Goal: Information Seeking & Learning: Learn about a topic

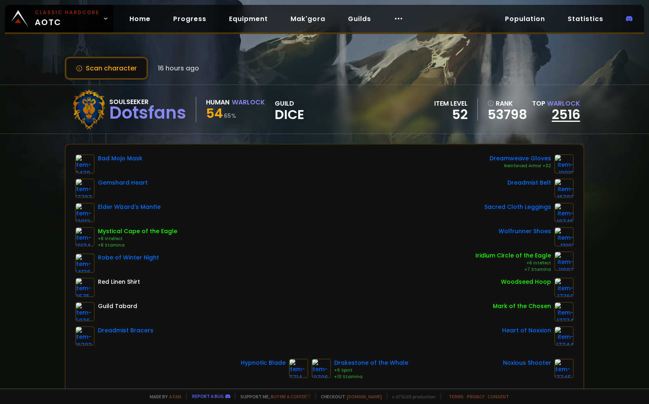
click at [558, 117] on link "2516" at bounding box center [566, 114] width 28 height 18
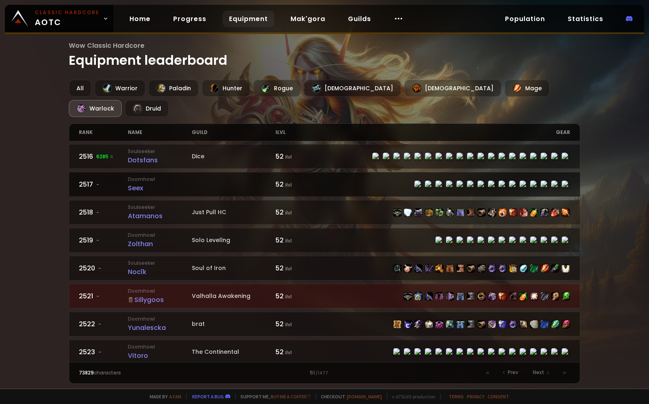
scroll to position [422, 0]
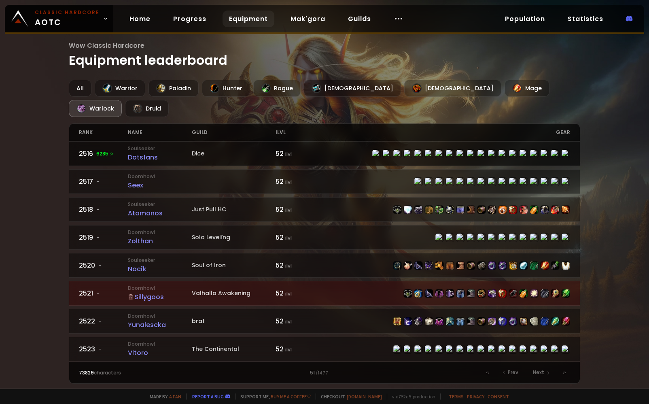
click at [137, 152] on div "Dotsfans" at bounding box center [160, 157] width 64 height 10
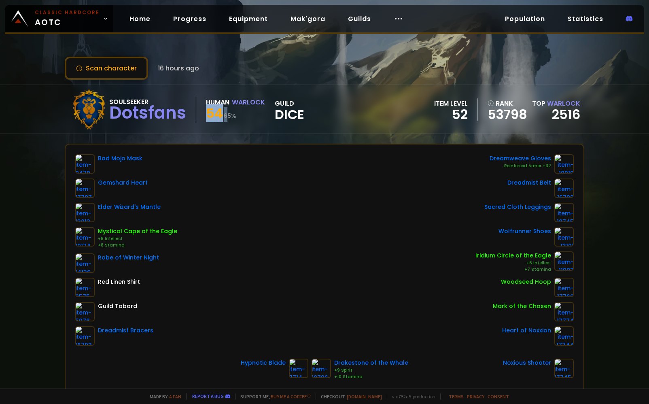
drag, startPoint x: 210, startPoint y: 111, endPoint x: 238, endPoint y: 112, distance: 28.3
click at [234, 111] on div "54 65 %" at bounding box center [235, 114] width 59 height 15
click at [238, 112] on div "54 65 %" at bounding box center [235, 114] width 59 height 15
click at [122, 69] on button "Scan character" at bounding box center [106, 68] width 83 height 23
click at [561, 115] on link "2516" at bounding box center [566, 114] width 28 height 18
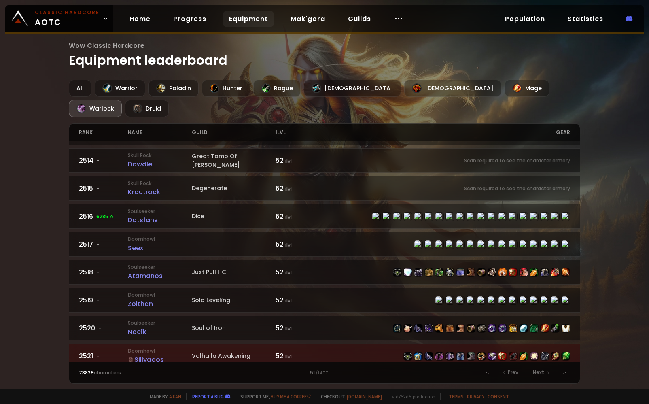
scroll to position [341, 0]
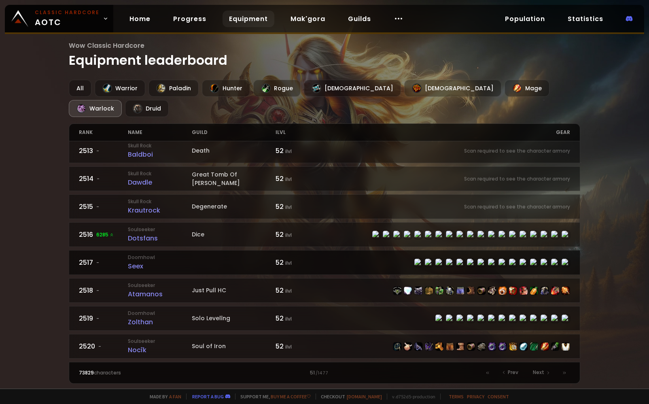
click at [158, 261] on div "Seex" at bounding box center [160, 266] width 64 height 10
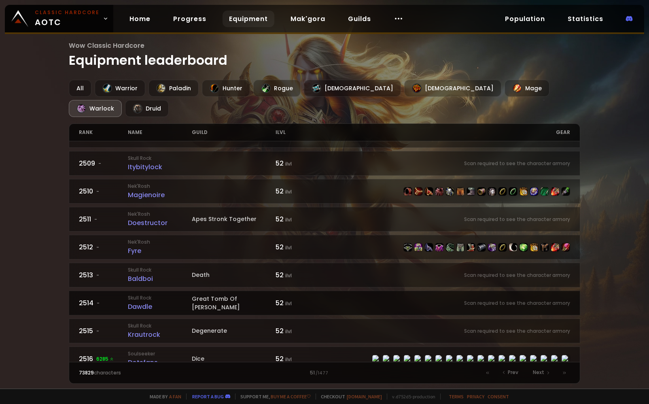
scroll to position [243, 0]
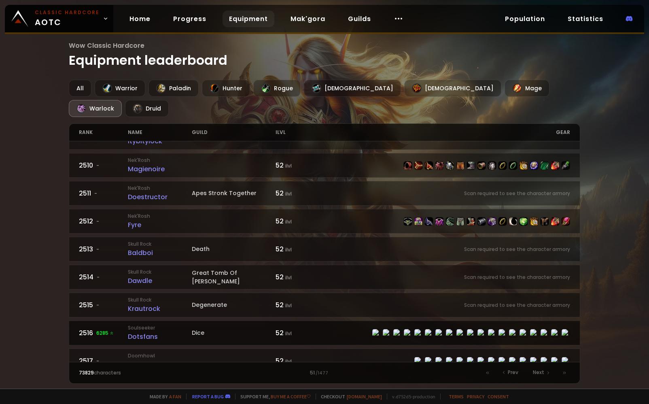
click at [149, 331] on div "Dotsfans" at bounding box center [160, 336] width 64 height 10
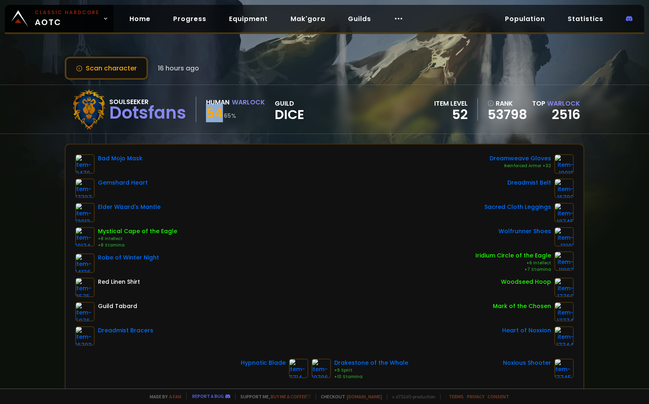
drag, startPoint x: 210, startPoint y: 113, endPoint x: 233, endPoint y: 114, distance: 23.5
click at [231, 114] on div "54 65 %" at bounding box center [235, 114] width 59 height 15
click at [233, 114] on small "65 %" at bounding box center [230, 116] width 13 height 8
